Goal: Transaction & Acquisition: Book appointment/travel/reservation

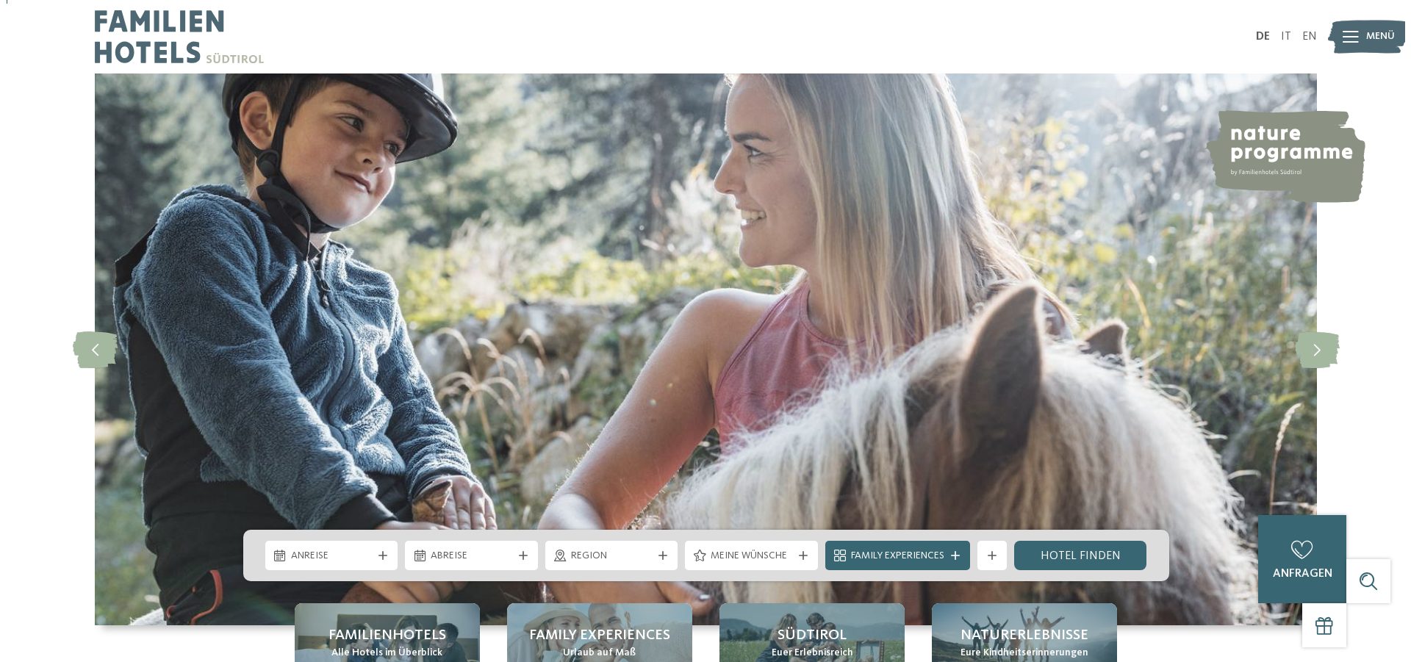
scroll to position [75, 0]
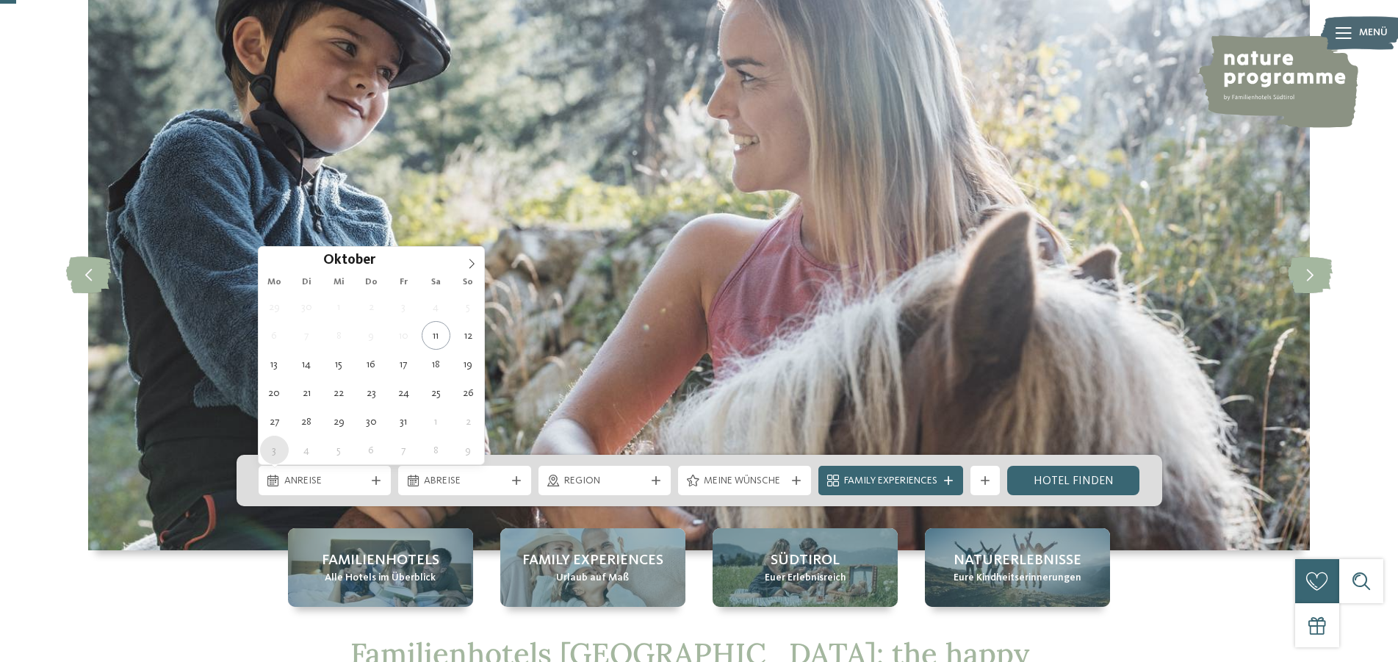
drag, startPoint x: 274, startPoint y: 473, endPoint x: 282, endPoint y: 452, distance: 22.1
click at [276, 472] on div "Anreise" at bounding box center [325, 480] width 133 height 29
click at [477, 261] on icon at bounding box center [472, 264] width 10 height 10
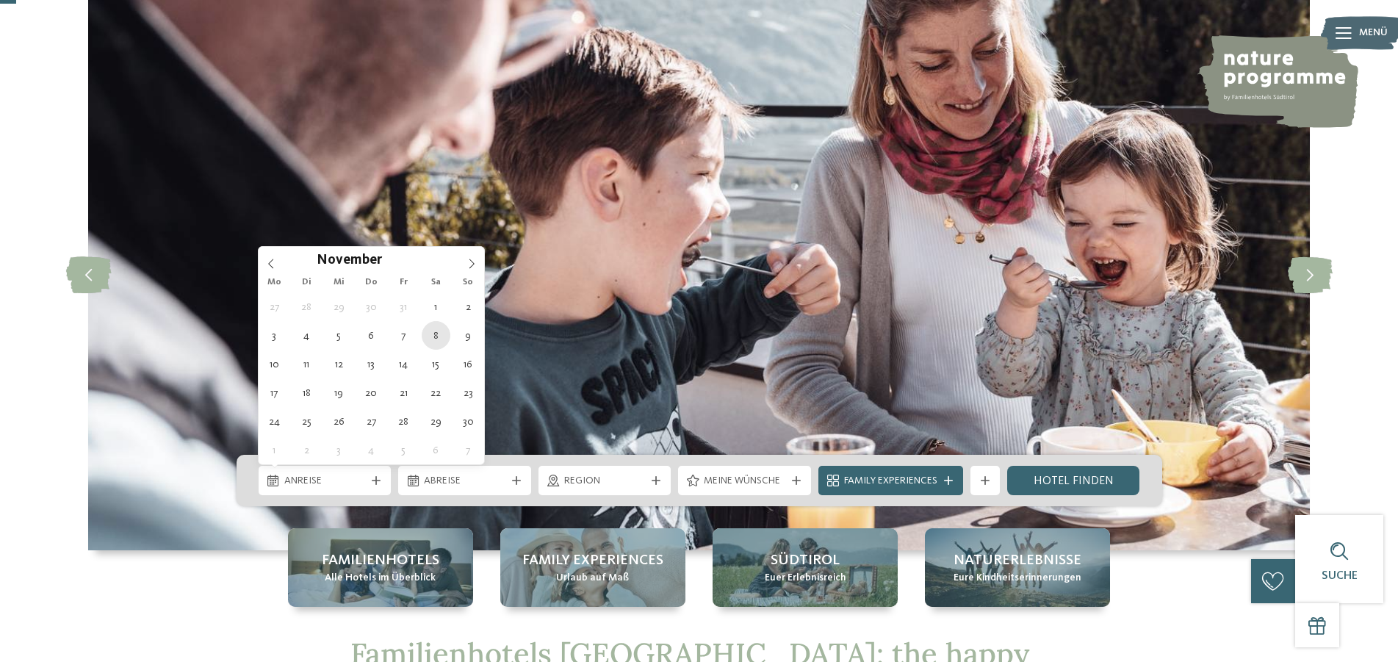
type div "08.11.2025"
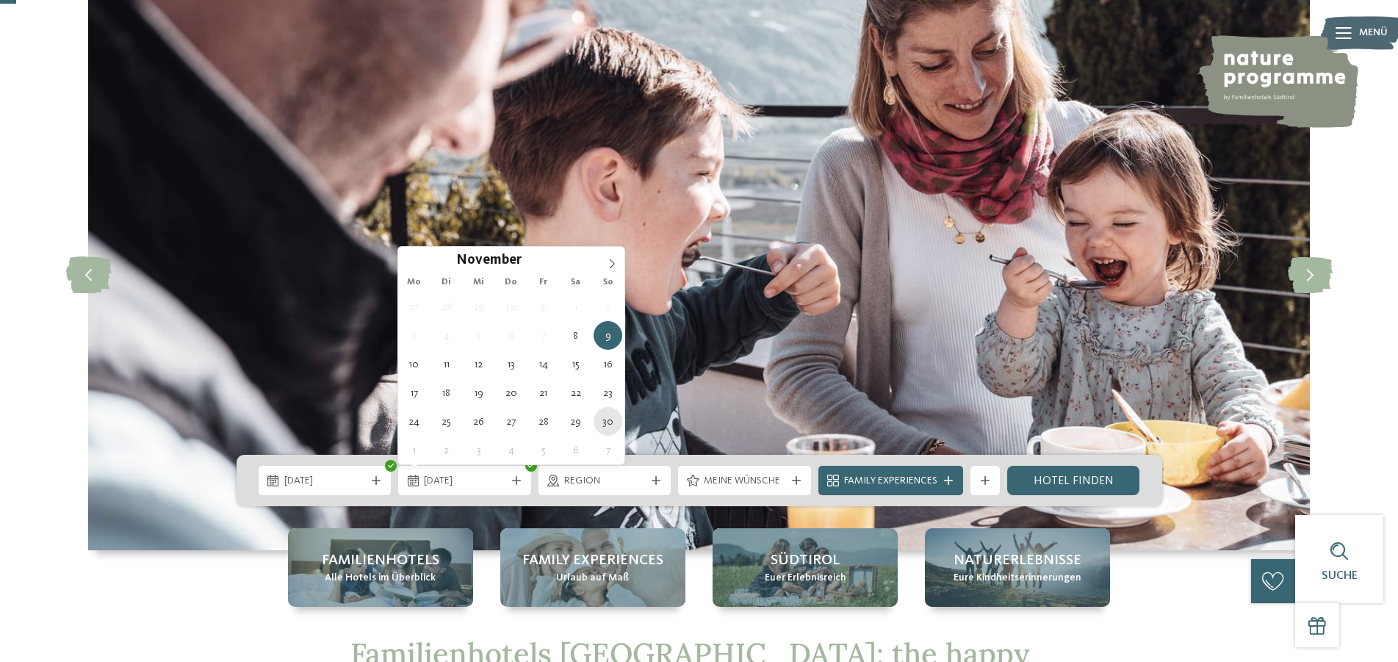
type div "30.11.2025"
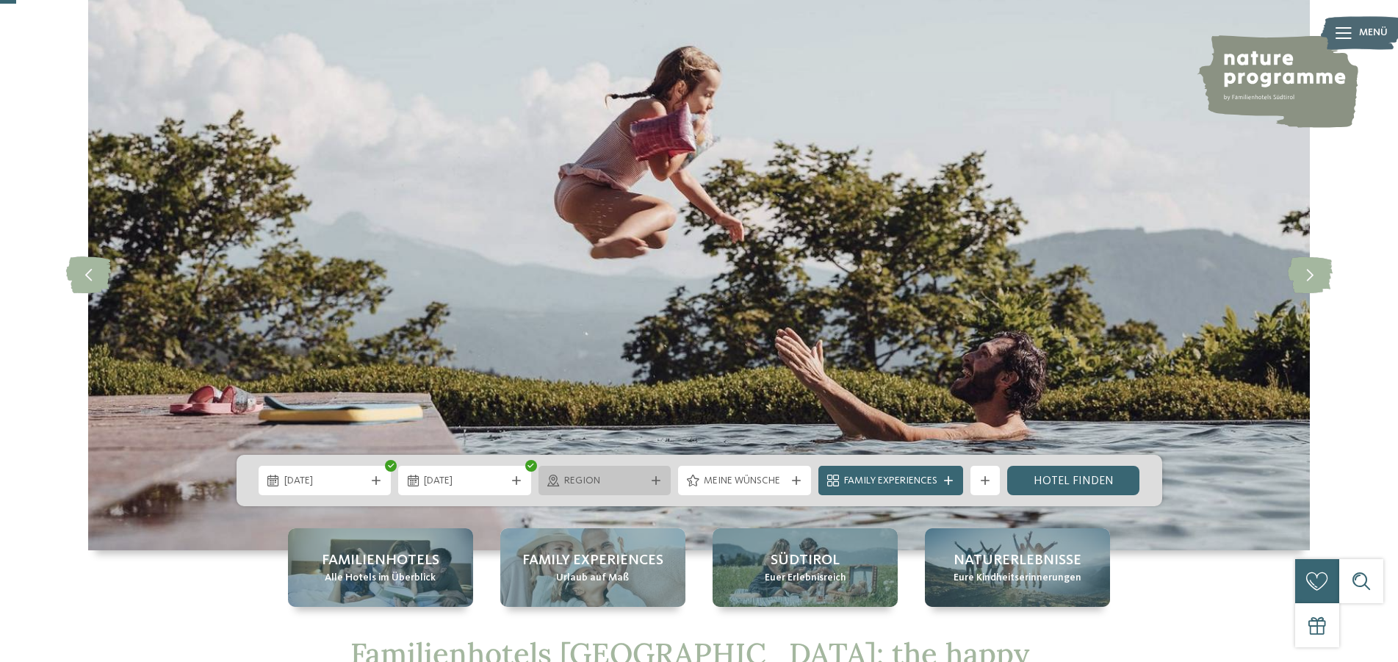
click at [612, 481] on span "Region" at bounding box center [605, 481] width 82 height 15
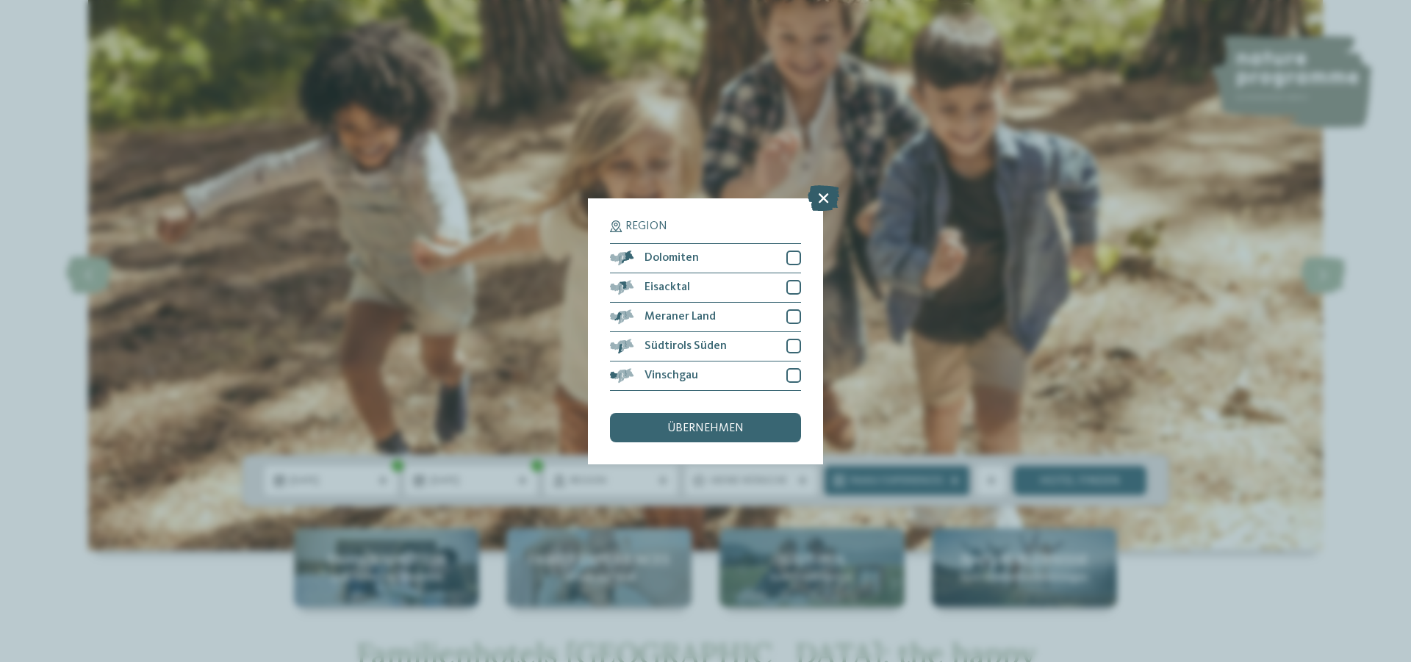
click at [821, 197] on icon at bounding box center [824, 197] width 32 height 26
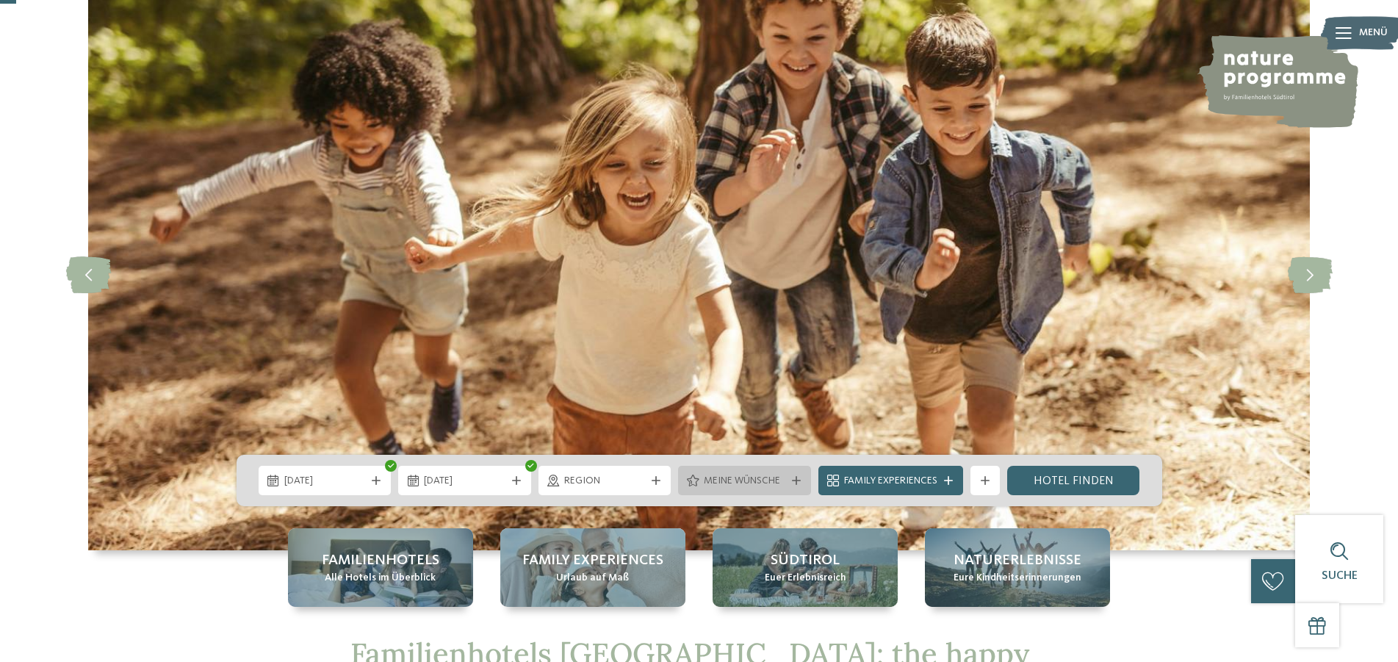
click at [730, 478] on span "Meine Wünsche" at bounding box center [745, 481] width 82 height 15
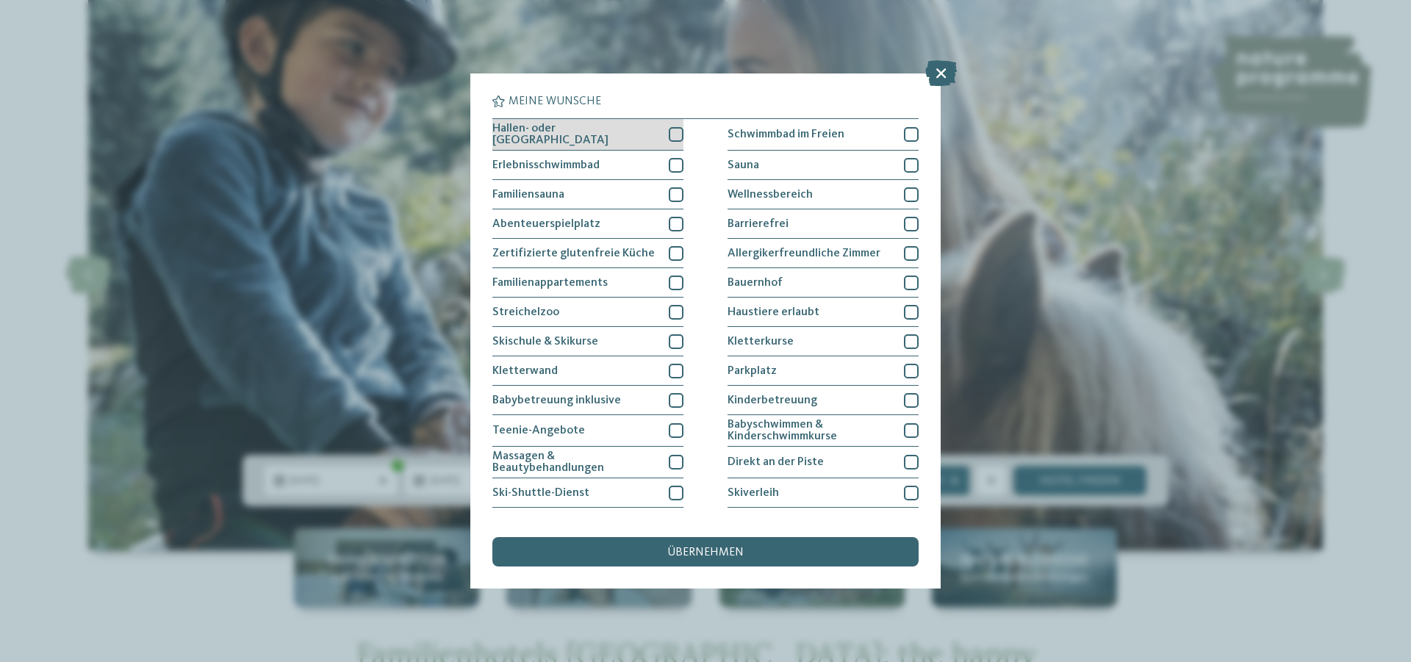
click at [669, 138] on div at bounding box center [676, 134] width 15 height 15
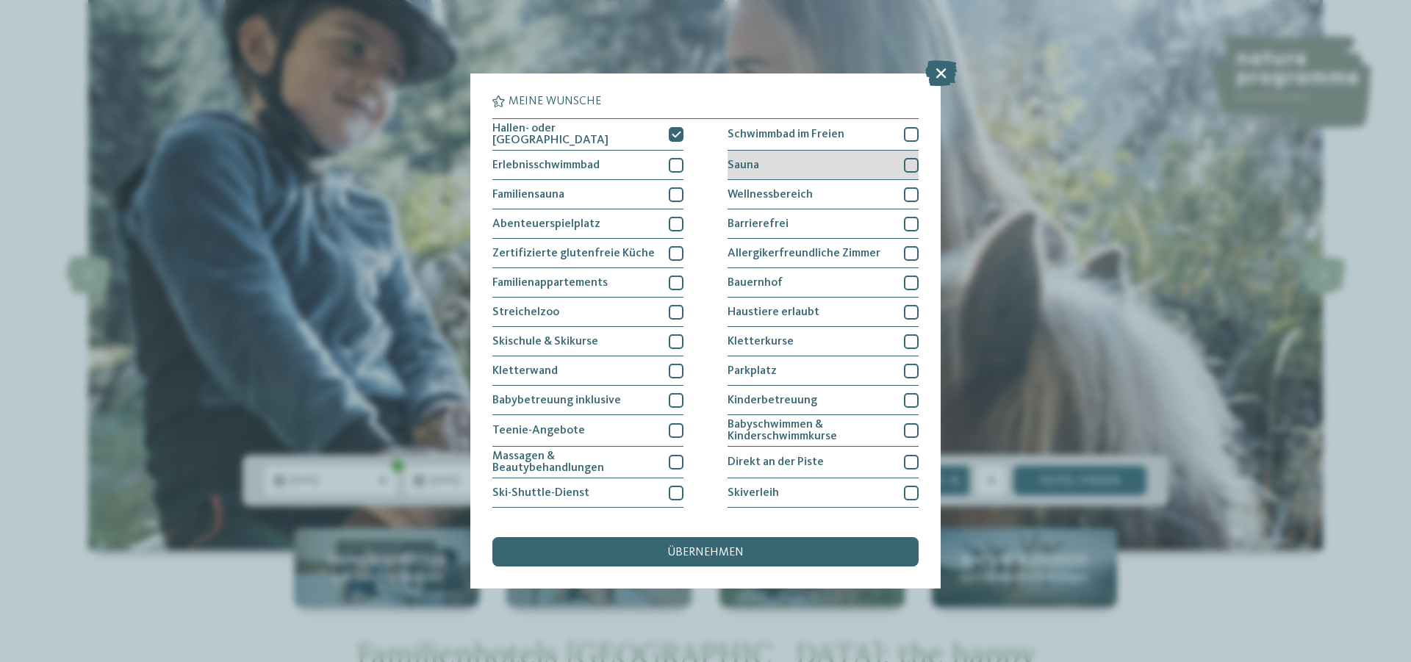
click at [907, 162] on div at bounding box center [911, 165] width 15 height 15
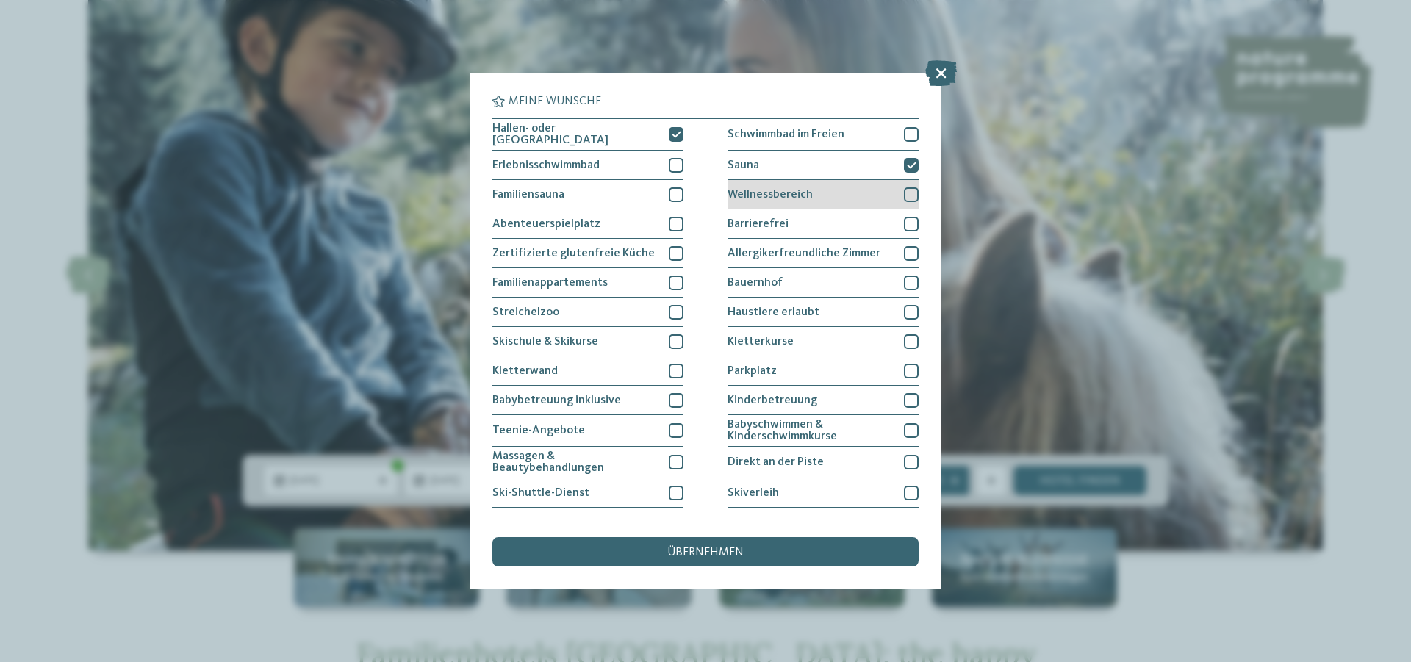
click at [905, 192] on div at bounding box center [911, 194] width 15 height 15
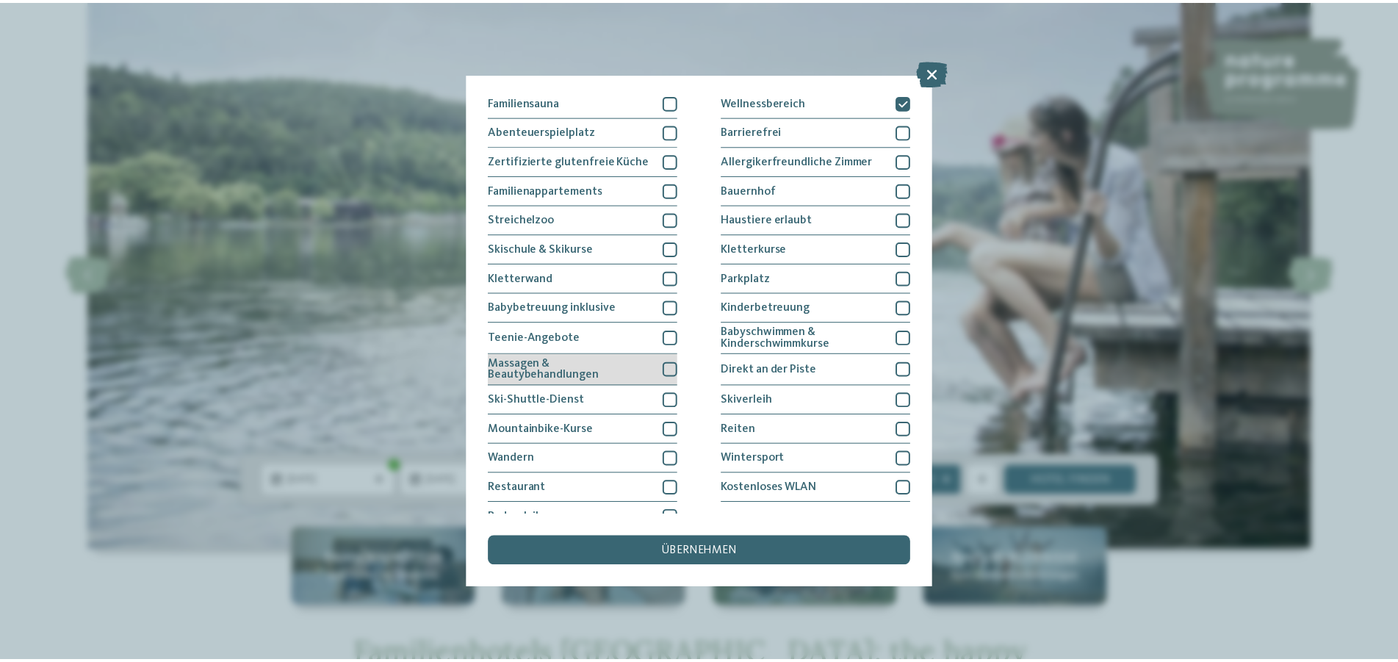
scroll to position [108, 0]
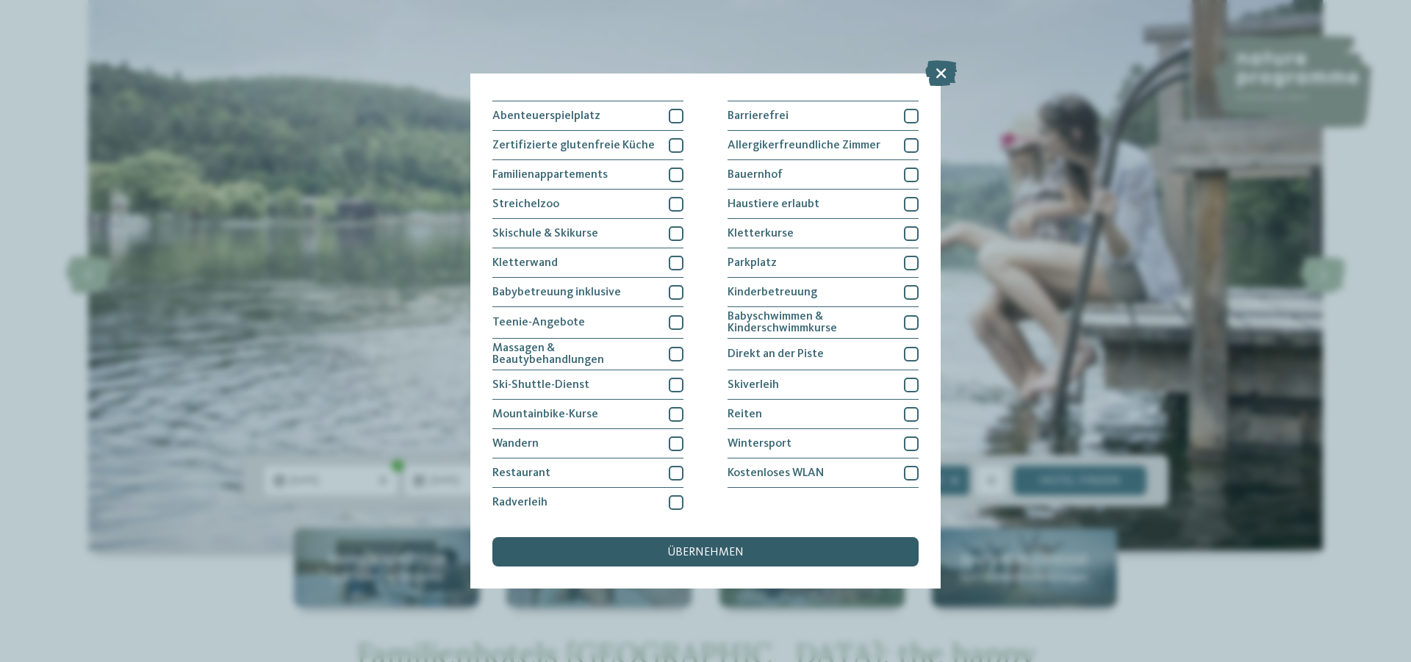
click at [738, 550] on span "übernehmen" at bounding box center [705, 553] width 76 height 12
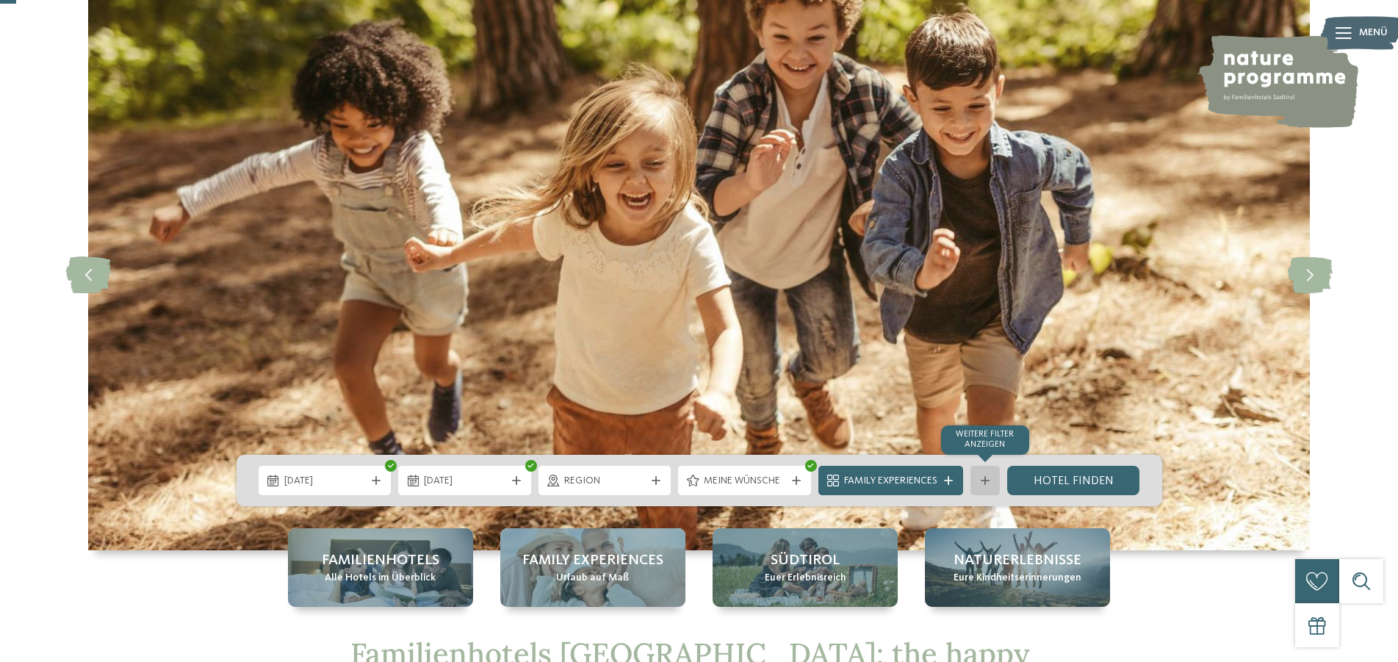
click at [983, 481] on icon at bounding box center [985, 480] width 9 height 9
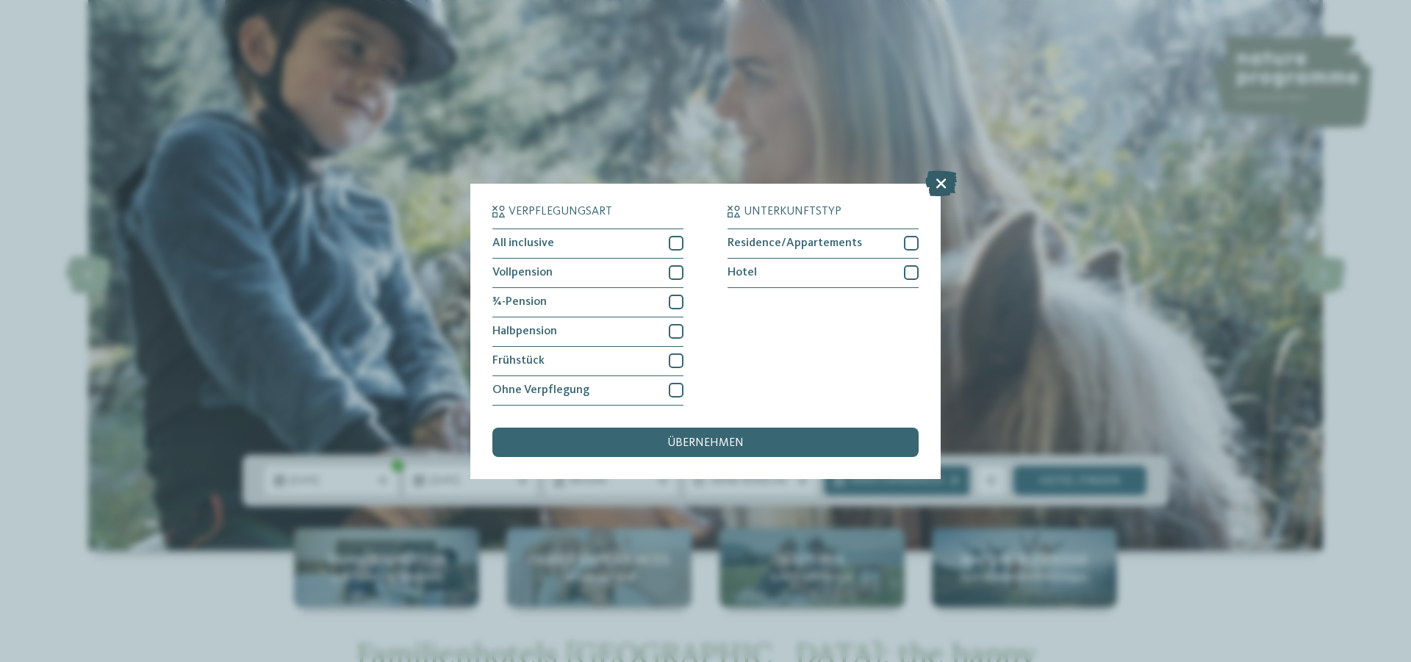
click at [936, 183] on icon at bounding box center [941, 183] width 32 height 26
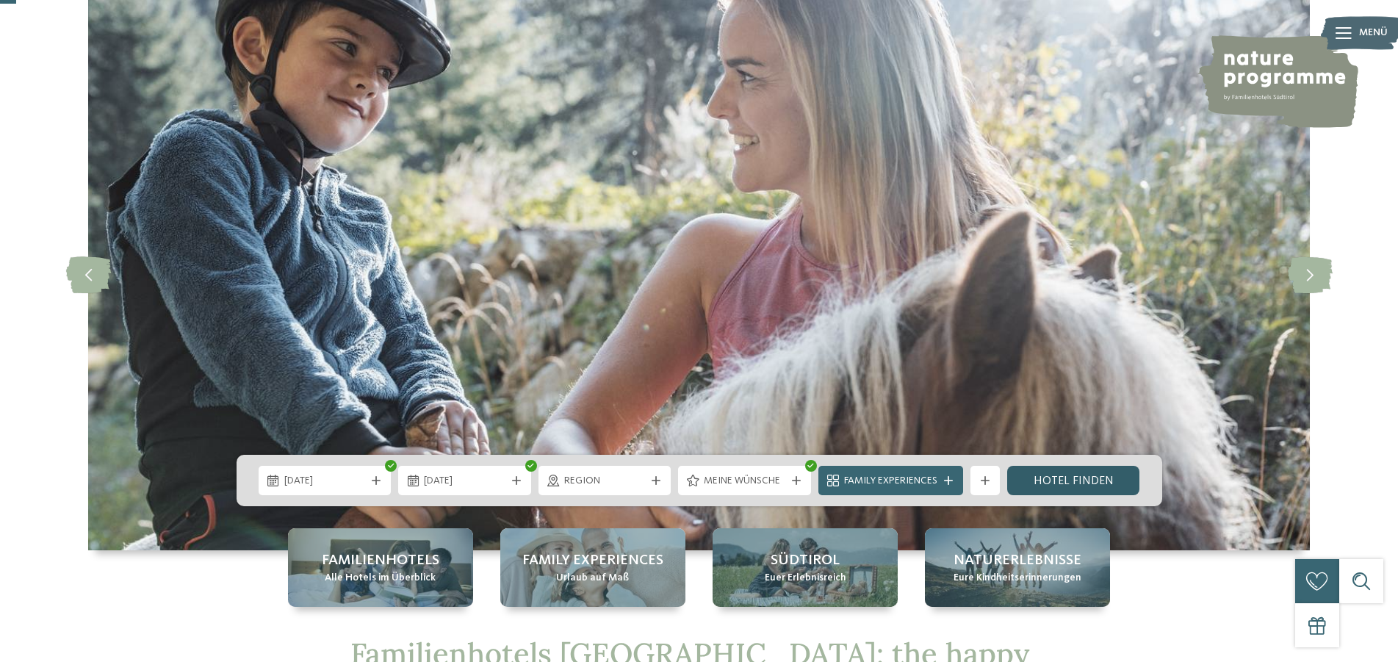
click at [1067, 480] on link "Hotel finden" at bounding box center [1073, 480] width 133 height 29
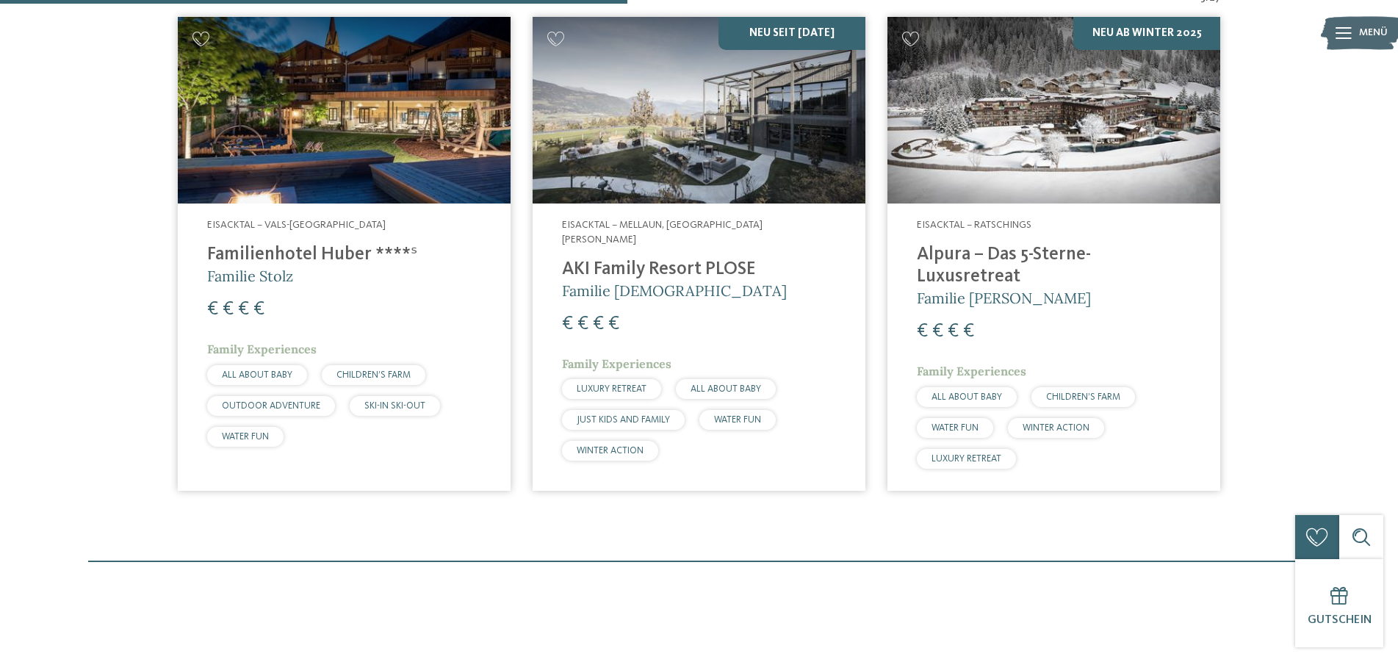
scroll to position [482, 0]
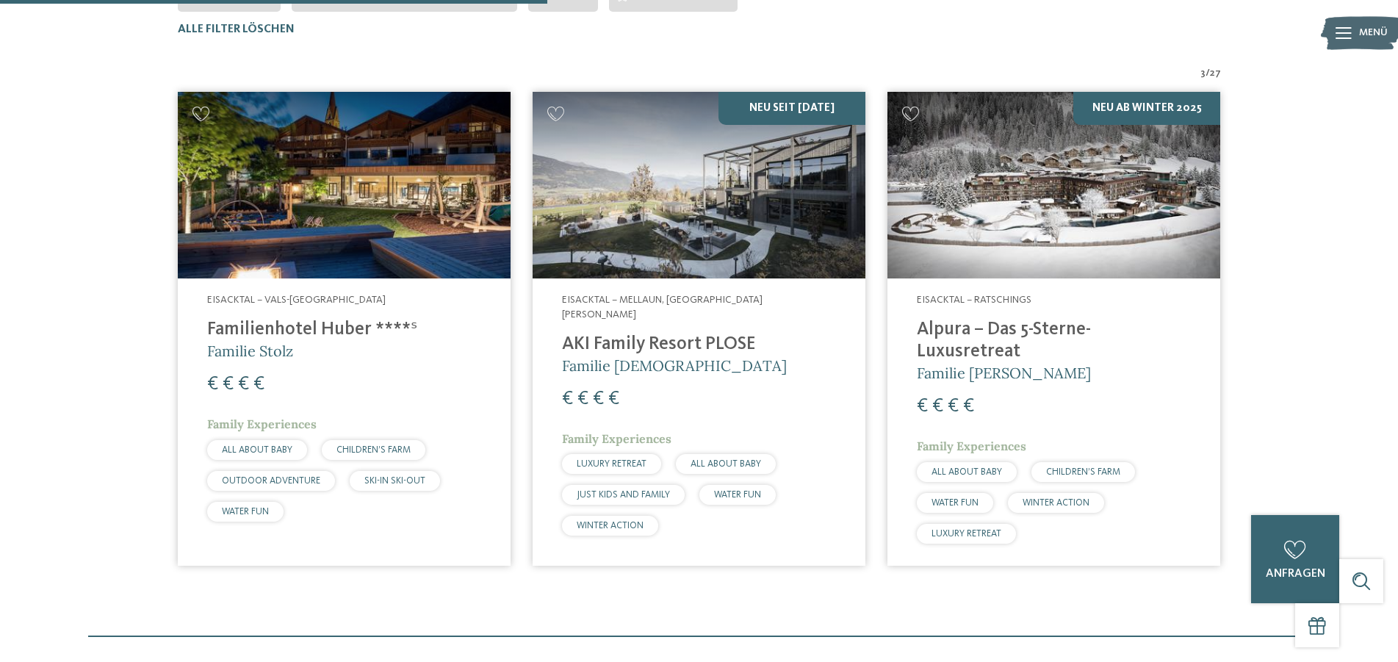
click at [744, 190] on img at bounding box center [699, 185] width 333 height 187
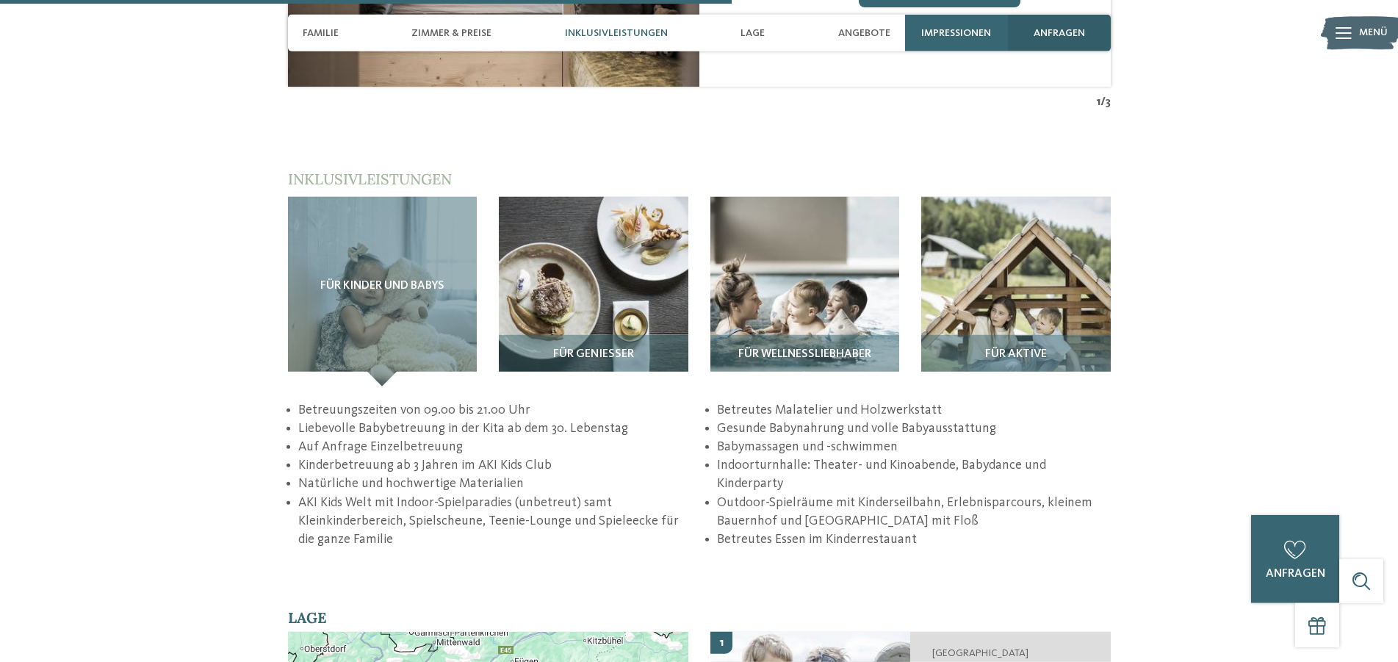
scroll to position [2174, 0]
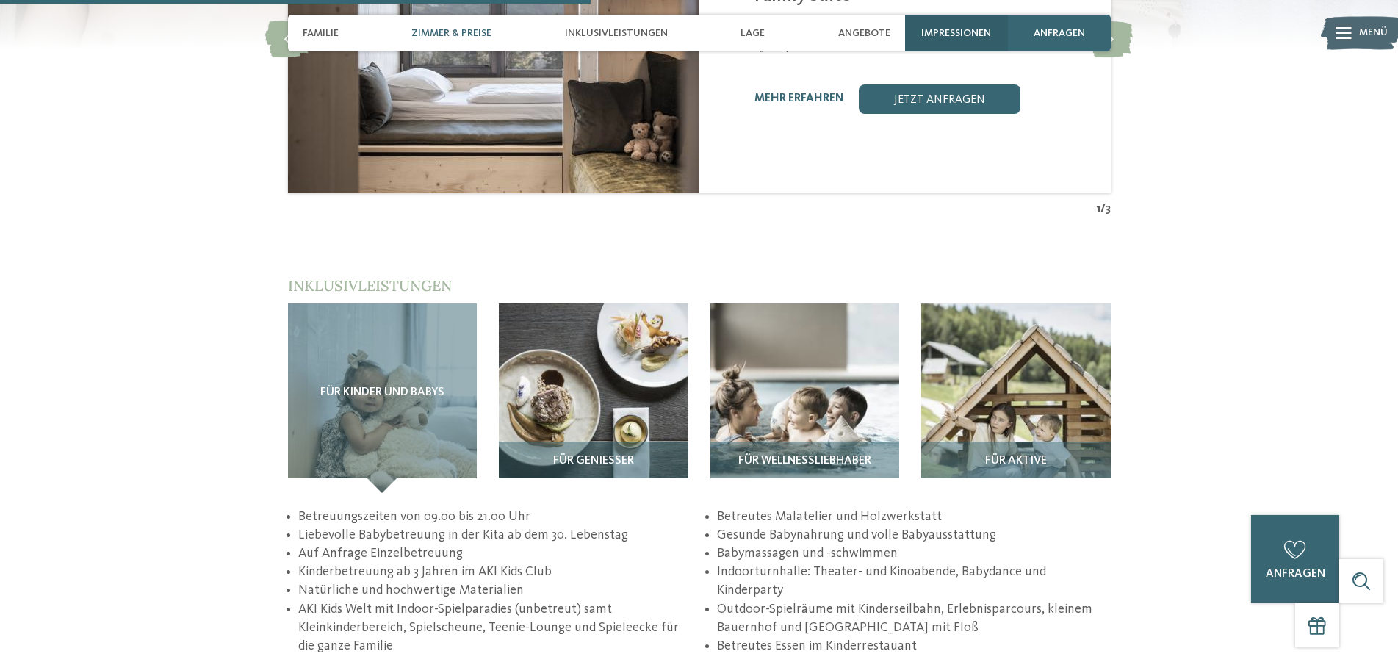
click at [986, 32] on span "Impressionen" at bounding box center [957, 33] width 70 height 12
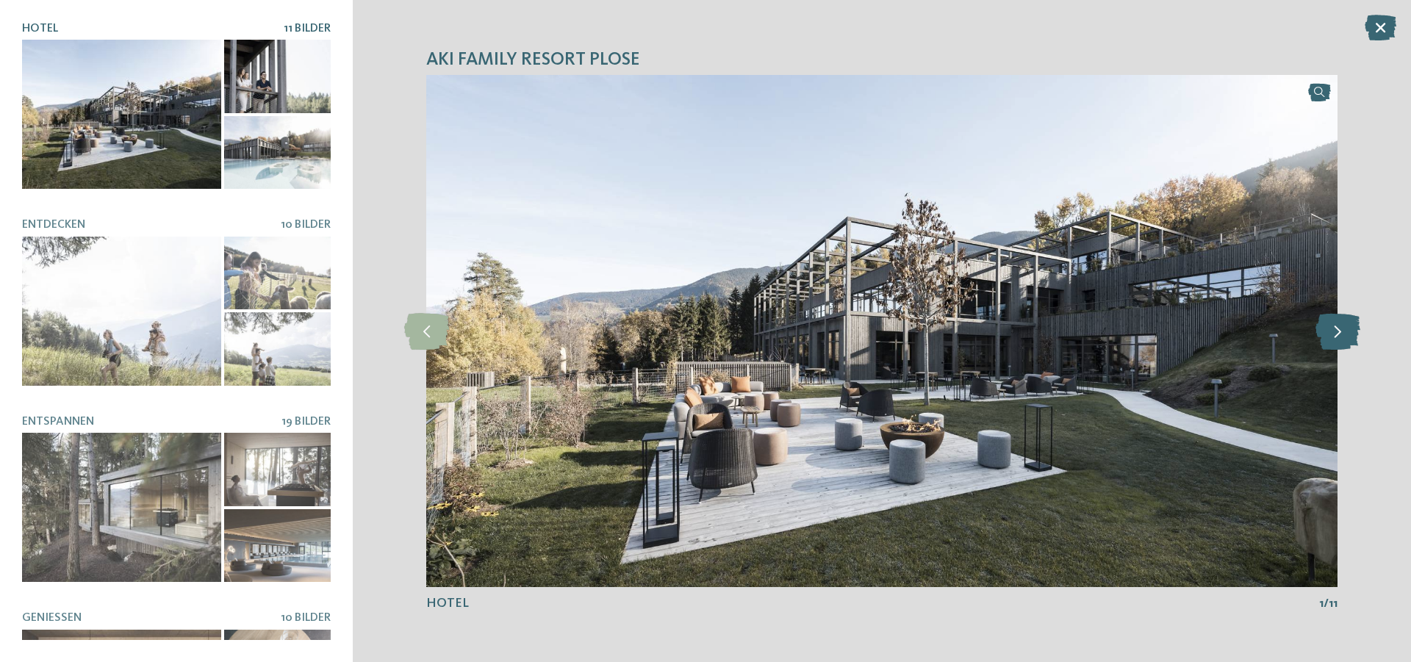
click at [1335, 336] on icon at bounding box center [1337, 331] width 45 height 37
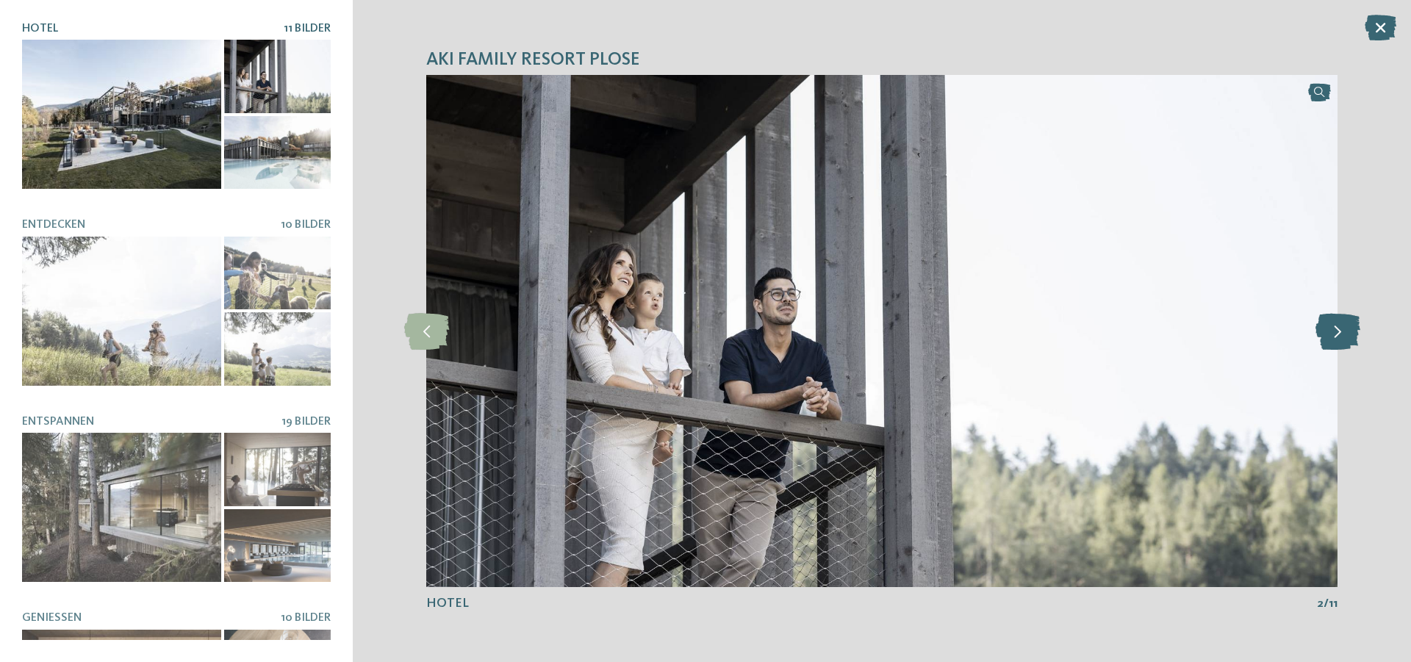
click at [1334, 336] on icon at bounding box center [1337, 331] width 45 height 37
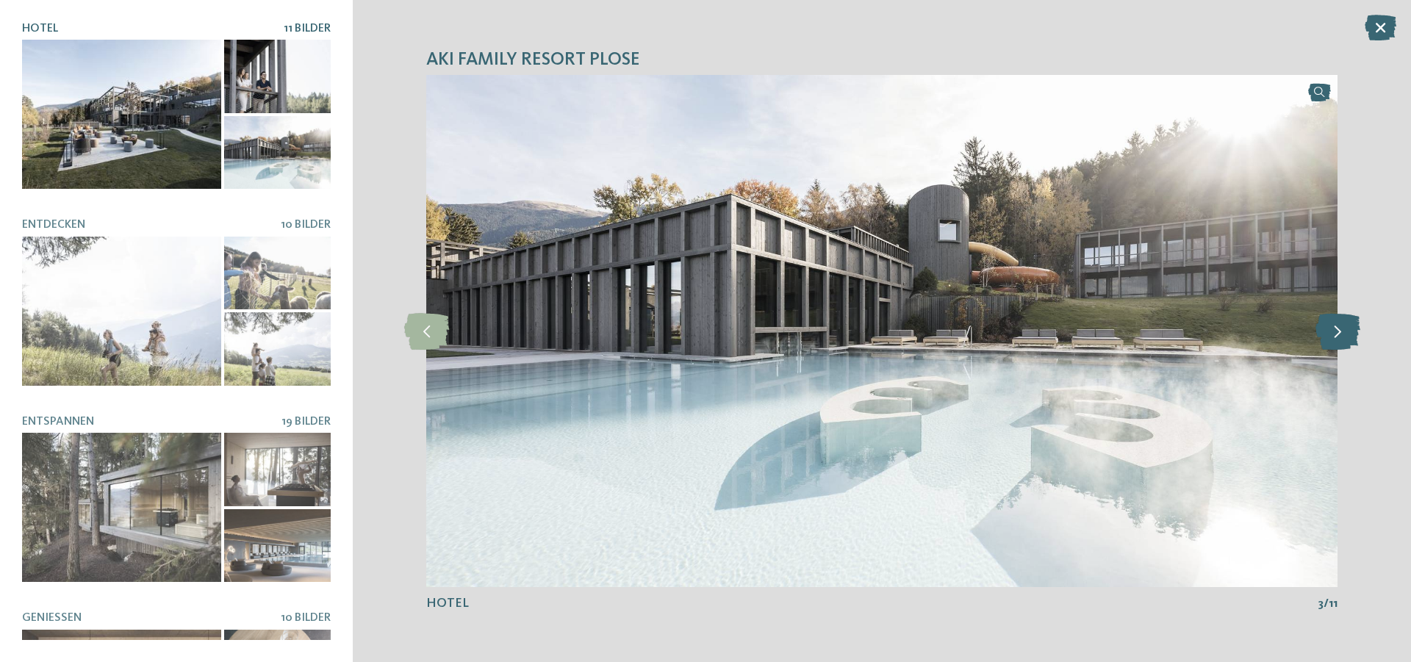
click at [1335, 331] on icon at bounding box center [1337, 331] width 45 height 37
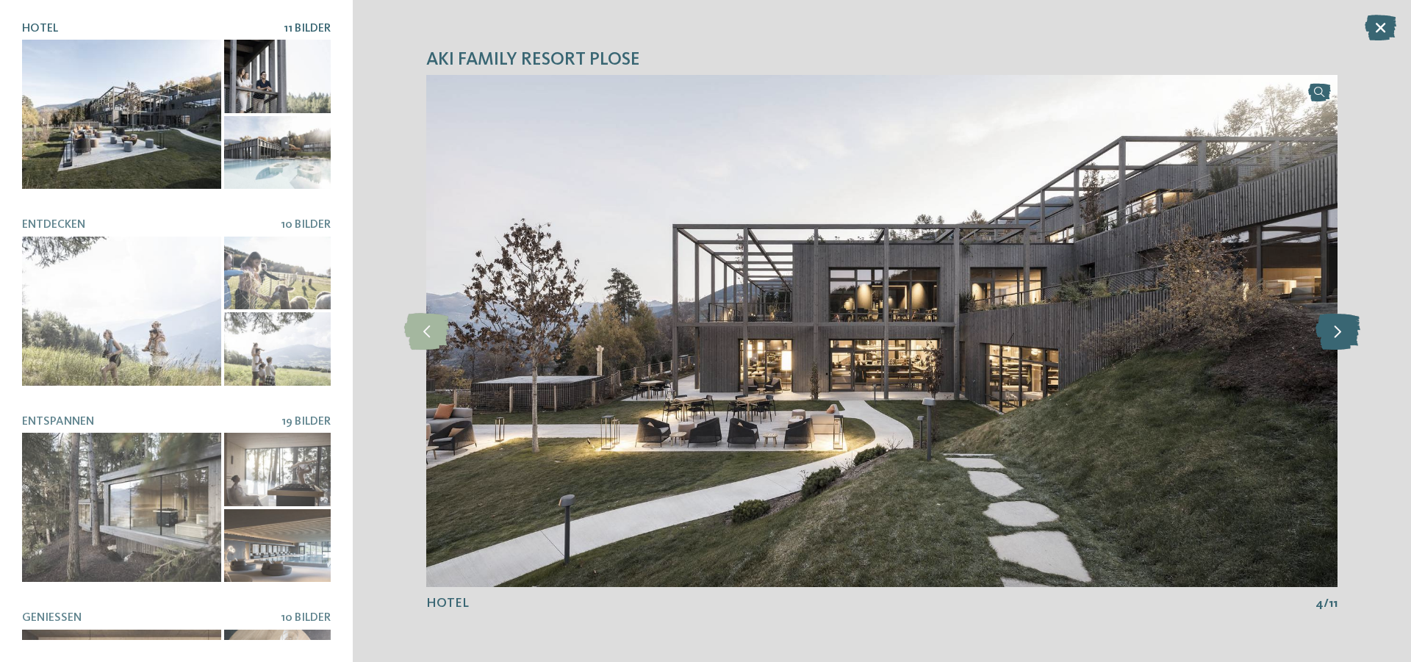
click at [1335, 331] on icon at bounding box center [1337, 331] width 45 height 37
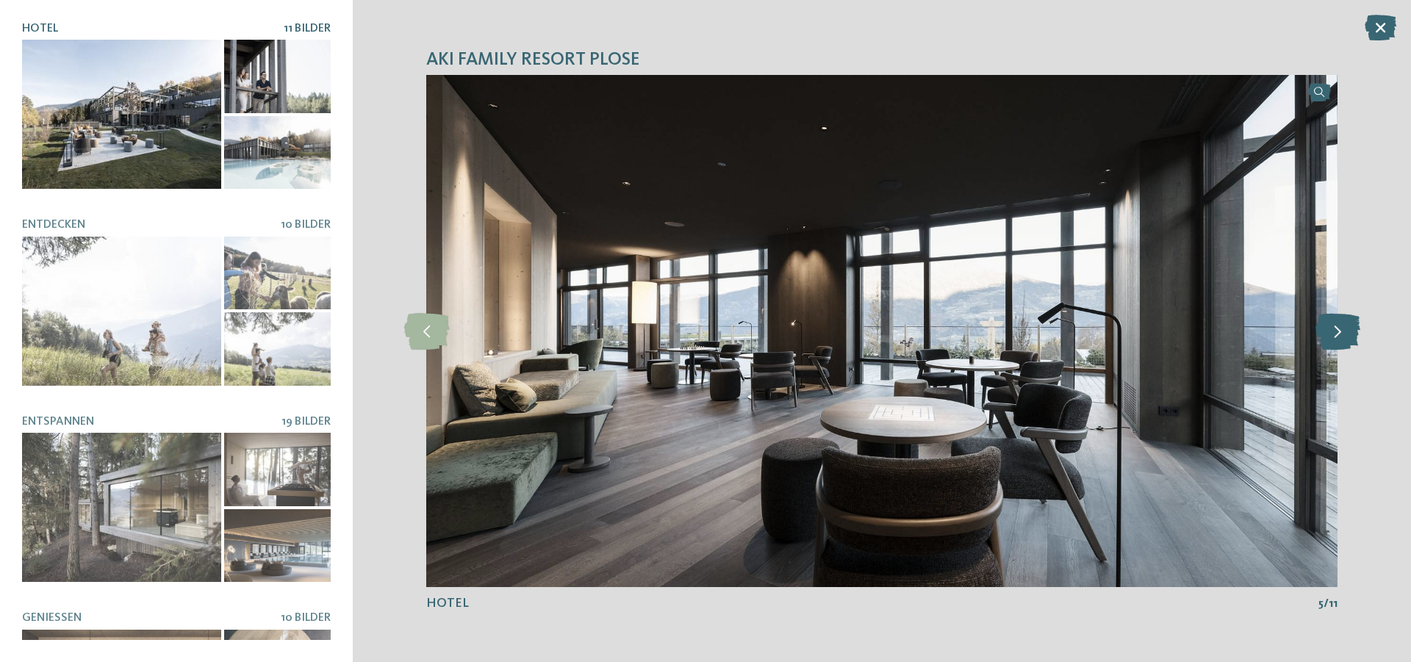
click at [1335, 331] on icon at bounding box center [1337, 331] width 45 height 37
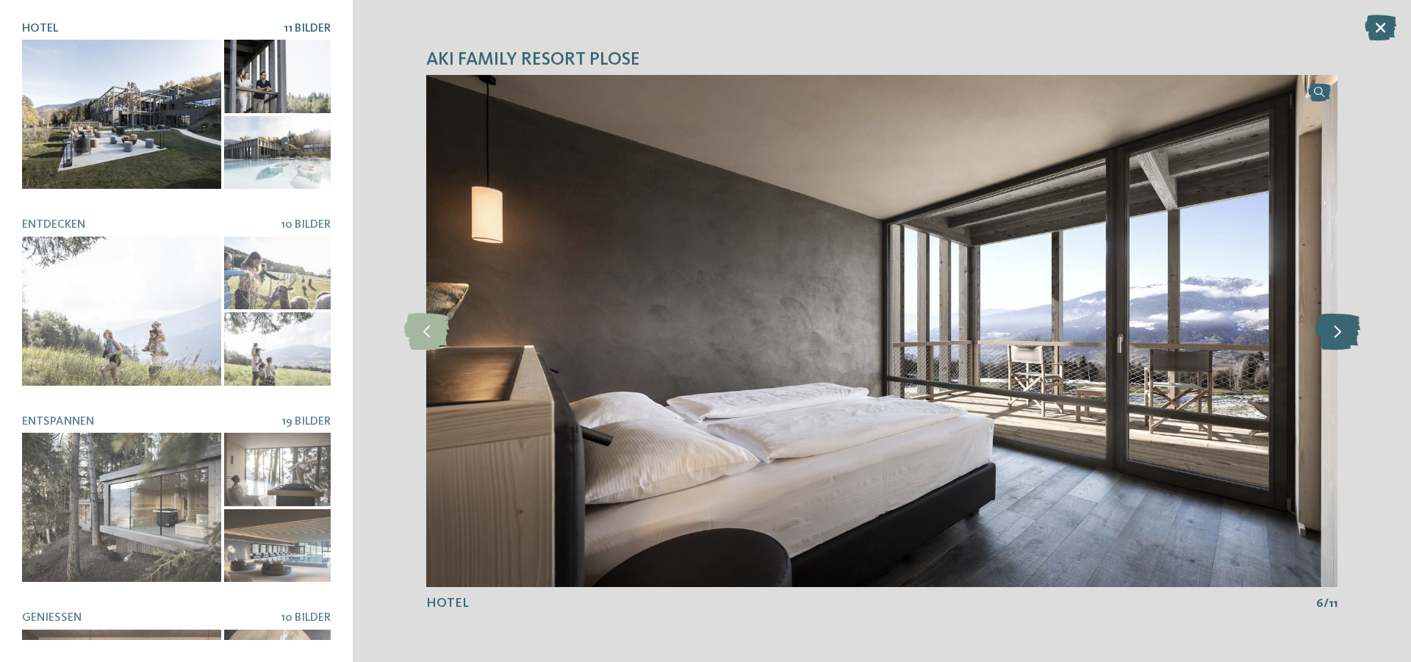
click at [1334, 331] on icon at bounding box center [1337, 331] width 45 height 37
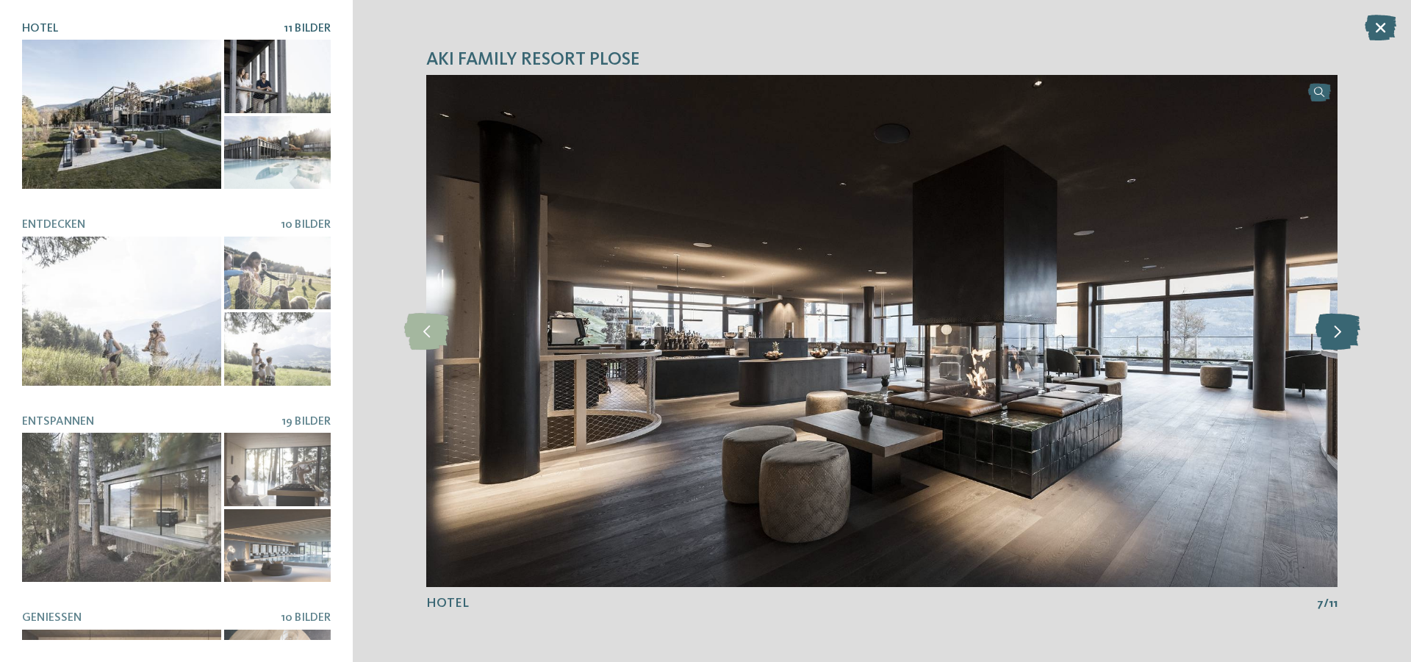
drag, startPoint x: 1334, startPoint y: 331, endPoint x: 1324, endPoint y: 334, distance: 10.0
click at [1333, 332] on icon at bounding box center [1337, 331] width 45 height 37
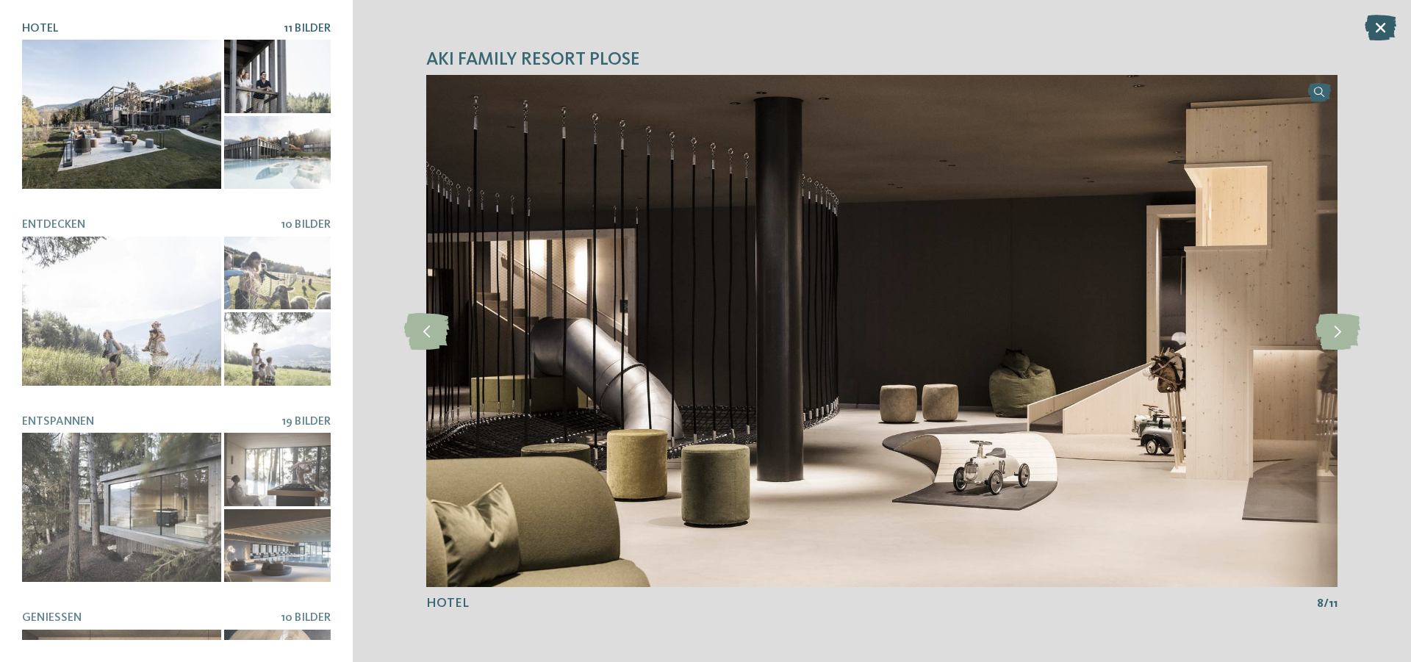
click at [1384, 33] on icon at bounding box center [1381, 28] width 32 height 26
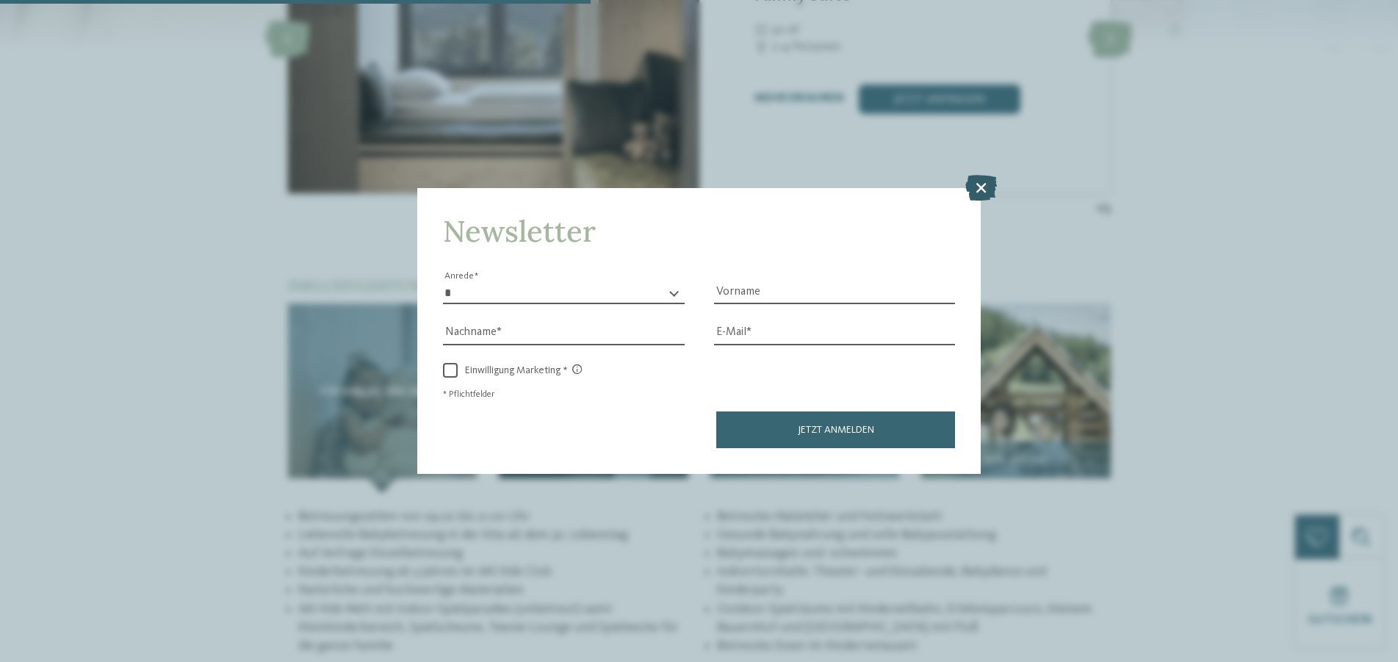
click at [986, 190] on icon at bounding box center [982, 188] width 32 height 26
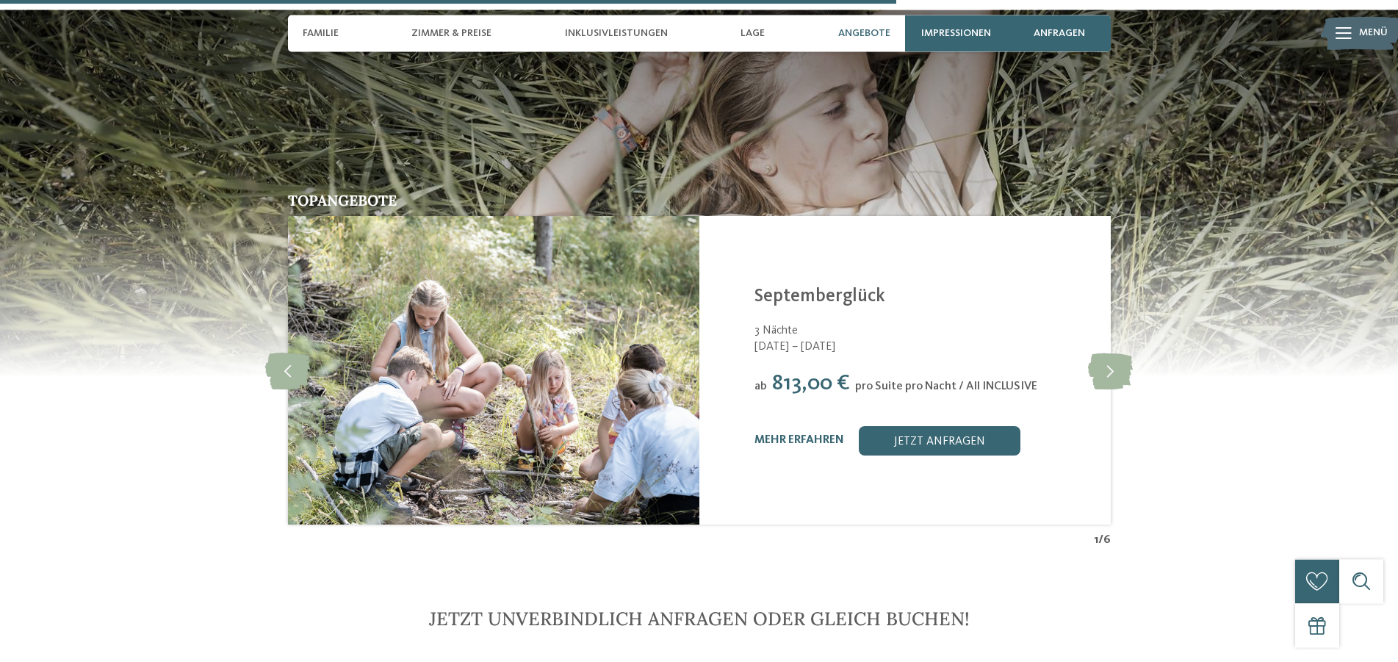
scroll to position [3523, 0]
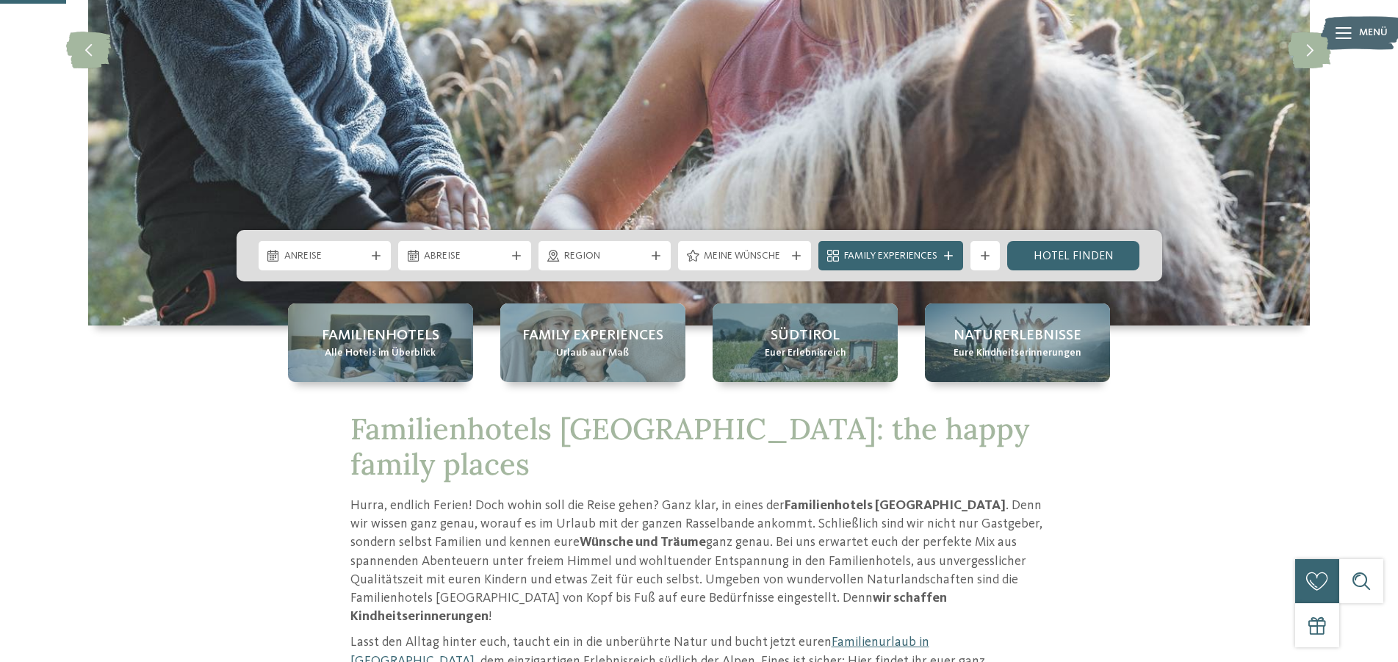
scroll to position [300, 0]
